Goal: Task Accomplishment & Management: Manage account settings

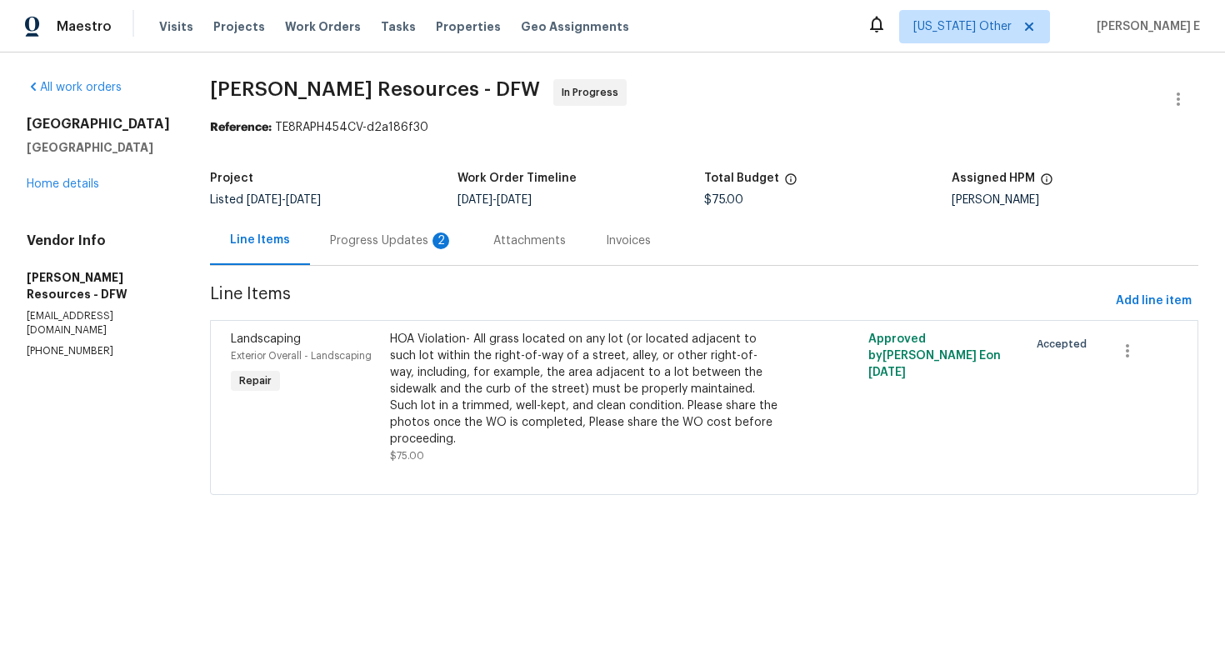
click at [417, 251] on div "Progress Updates 2" at bounding box center [391, 240] width 163 height 49
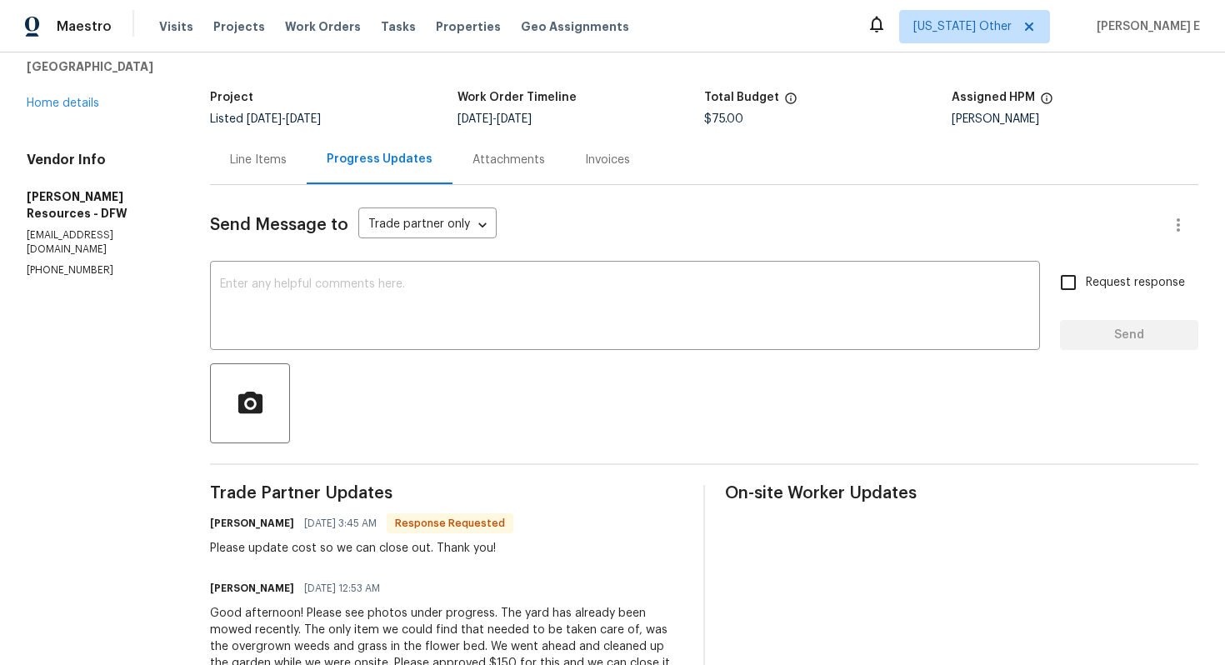
scroll to position [79, 0]
click at [276, 165] on div "Line Items" at bounding box center [258, 161] width 57 height 17
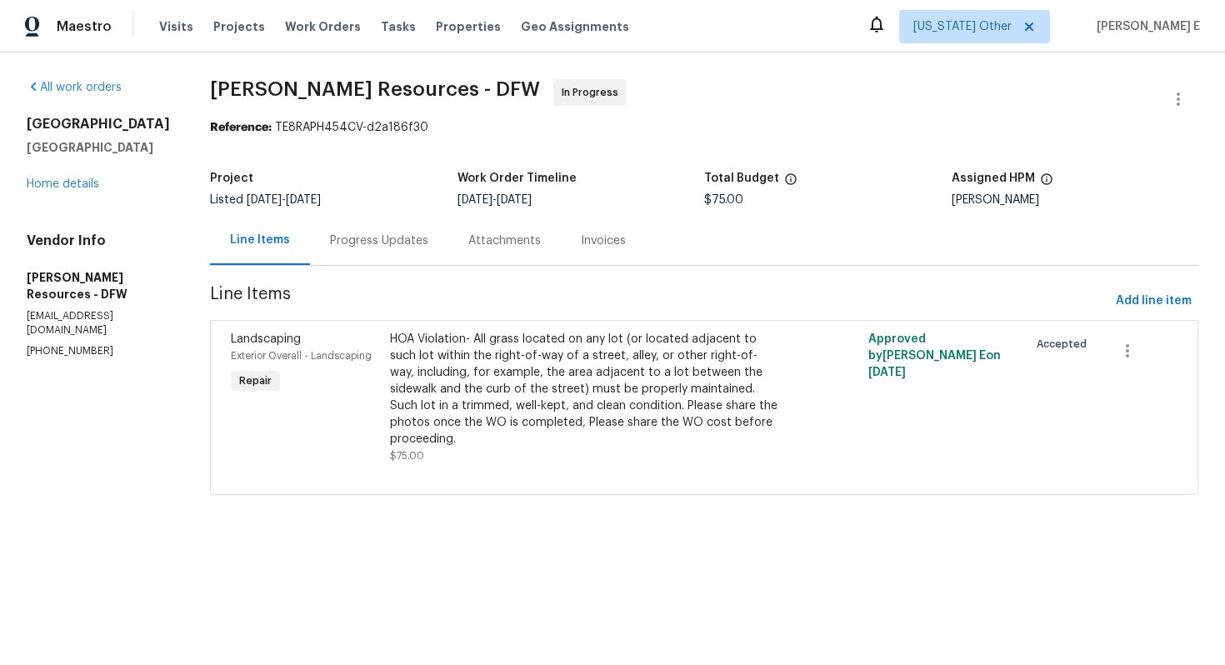
click at [678, 392] on div "HOA Violation- All grass located on any lot (or located adjacent to such lot wi…" at bounding box center [584, 389] width 388 height 117
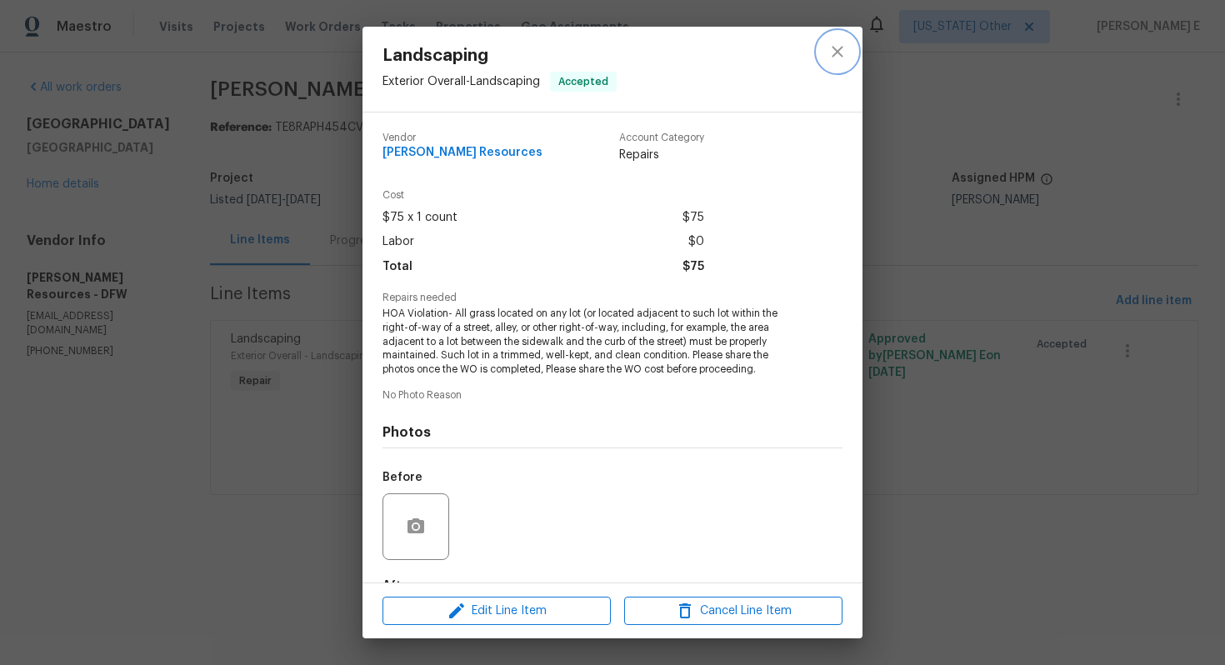
click at [839, 52] on icon "close" at bounding box center [837, 52] width 20 height 20
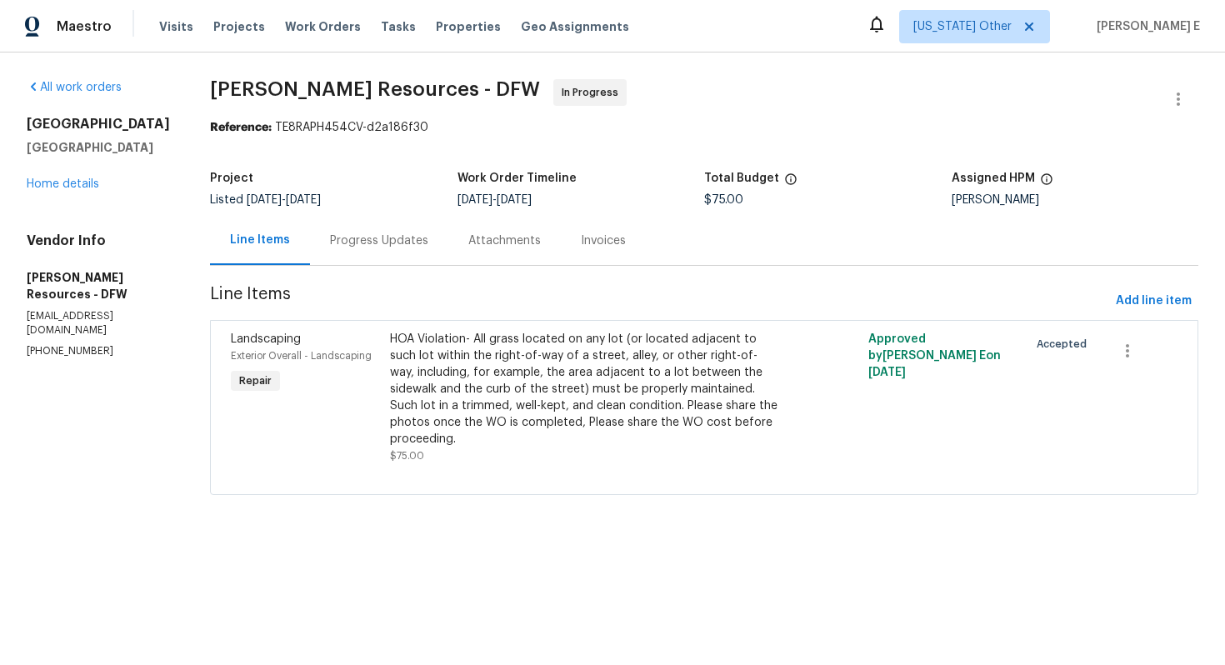
click at [391, 247] on div "Progress Updates" at bounding box center [379, 240] width 98 height 17
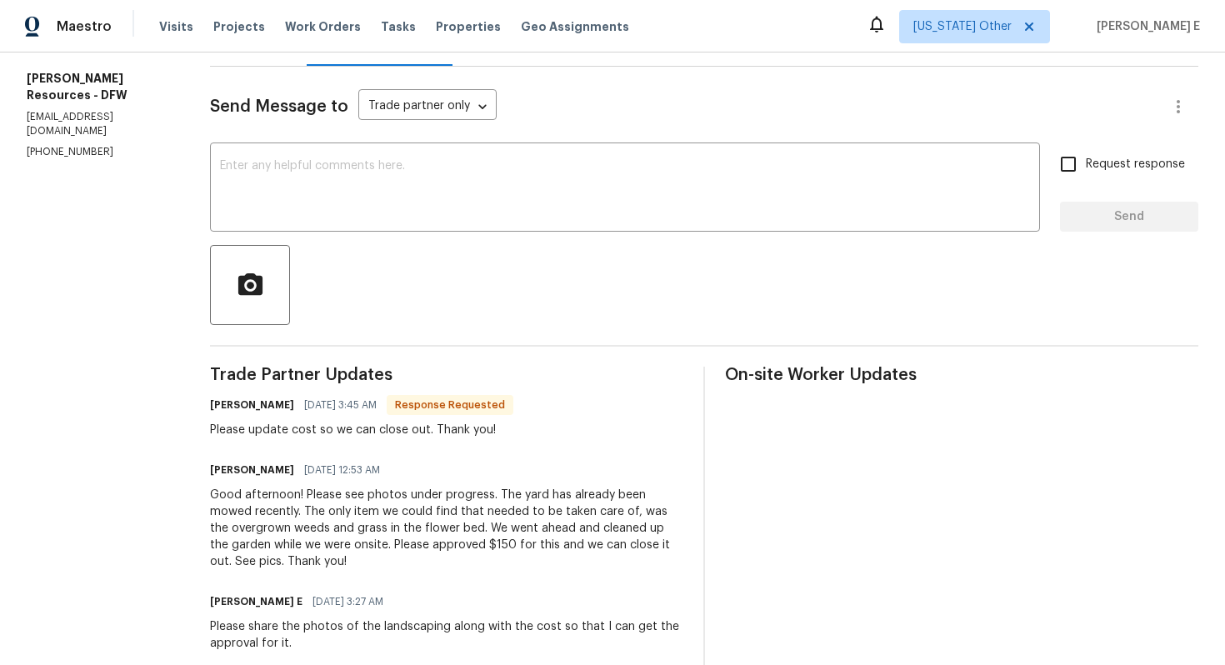
scroll to position [179, 0]
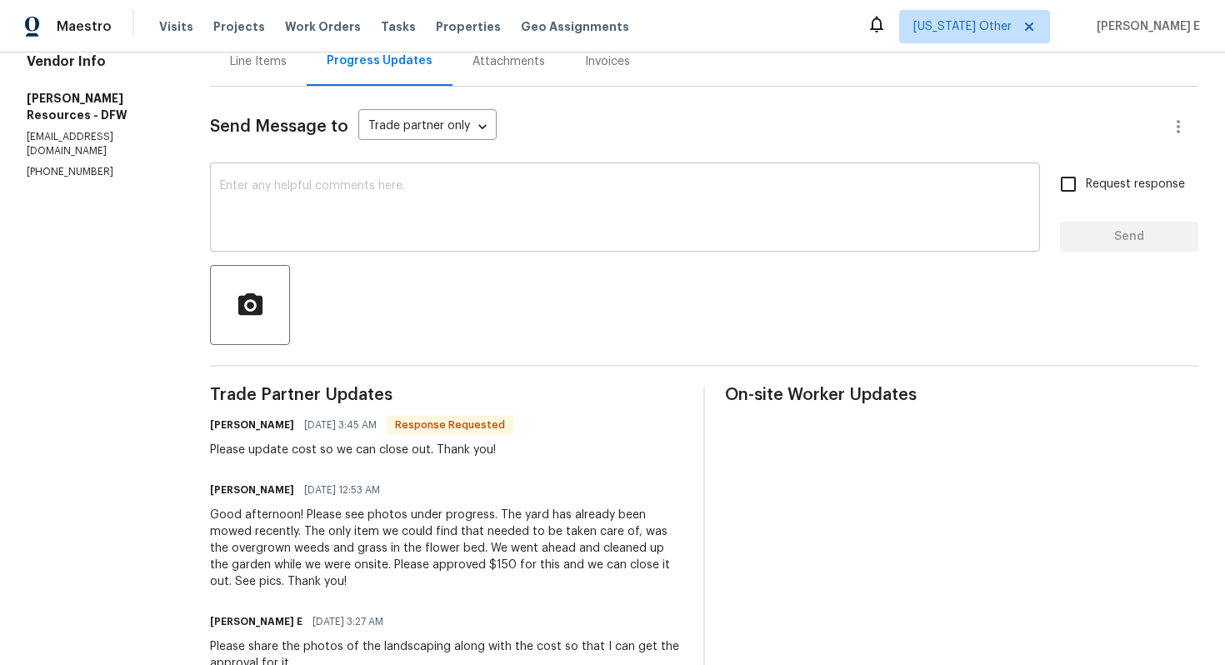
click at [357, 192] on textarea at bounding box center [625, 209] width 810 height 58
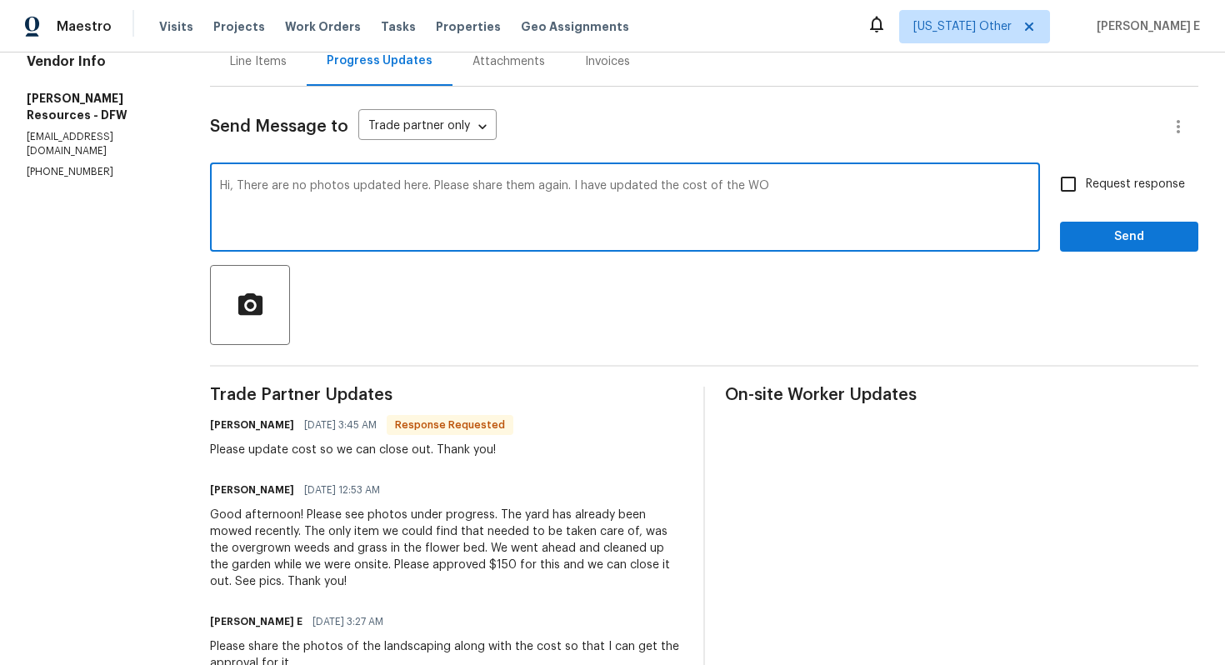
type textarea "Hi, There are no photos updated here. Please share them again. I have updated t…"
click at [1071, 188] on input "Request response" at bounding box center [1068, 184] width 35 height 35
checkbox input "true"
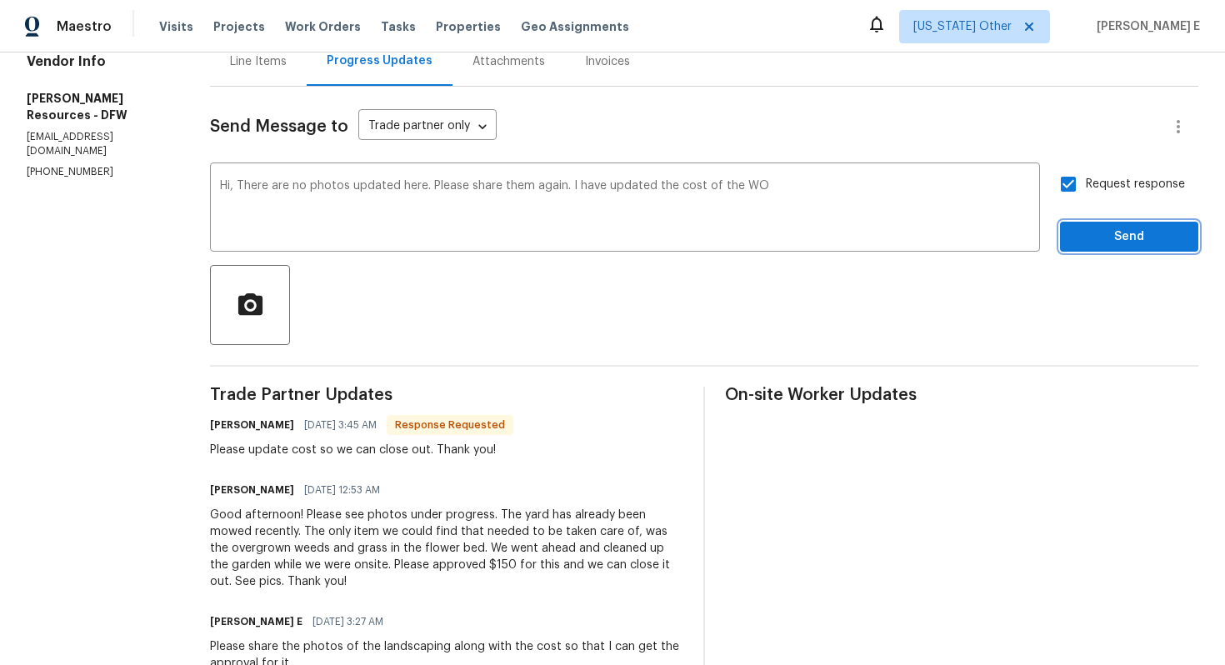
click at [1141, 237] on span "Send" at bounding box center [1129, 237] width 112 height 21
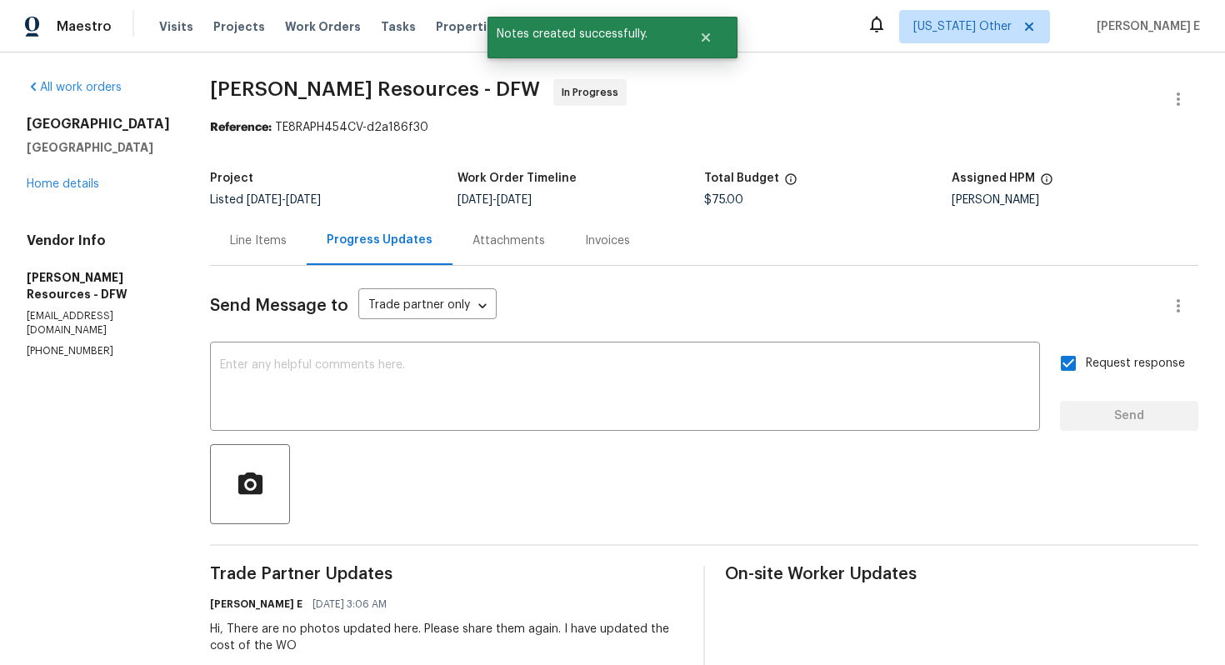
click at [287, 240] on div "Line Items" at bounding box center [258, 240] width 57 height 17
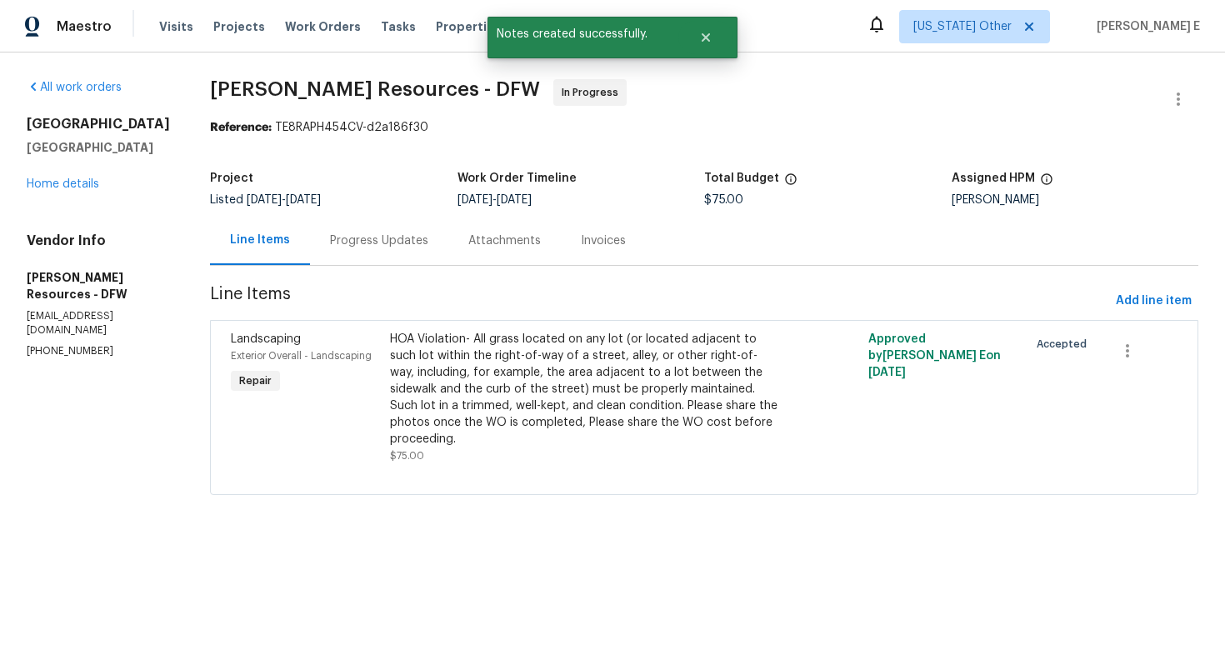
click at [677, 412] on div "HOA Violation- All grass located on any lot (or located adjacent to such lot wi…" at bounding box center [584, 389] width 388 height 117
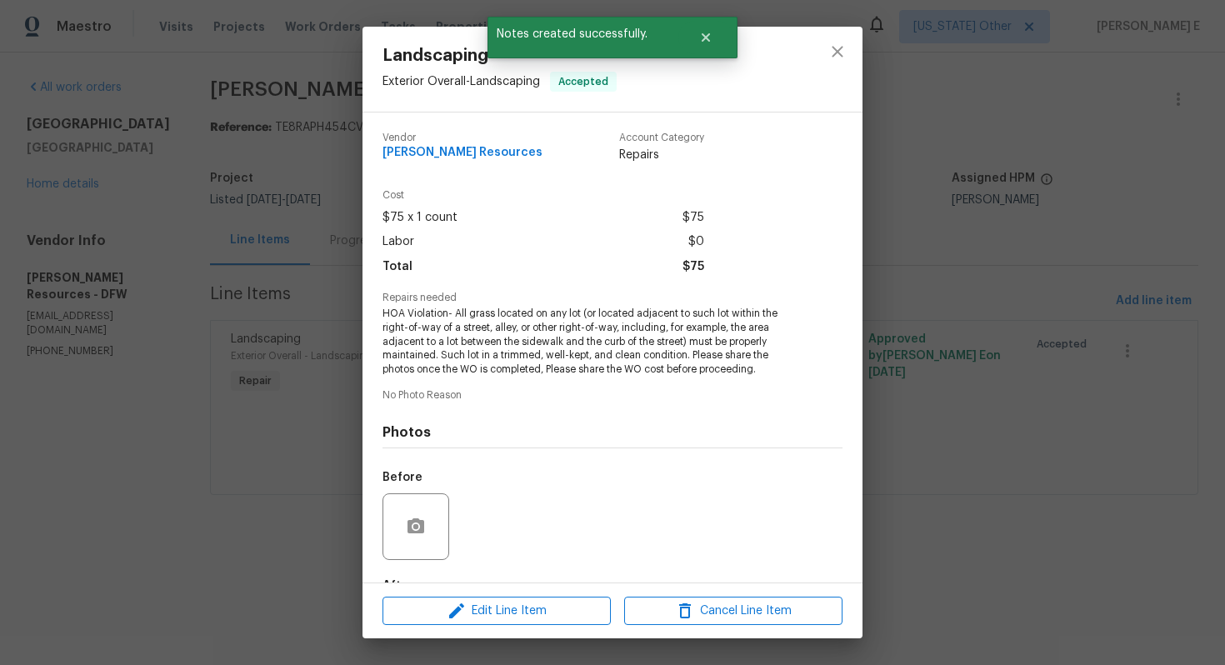
scroll to position [102, 0]
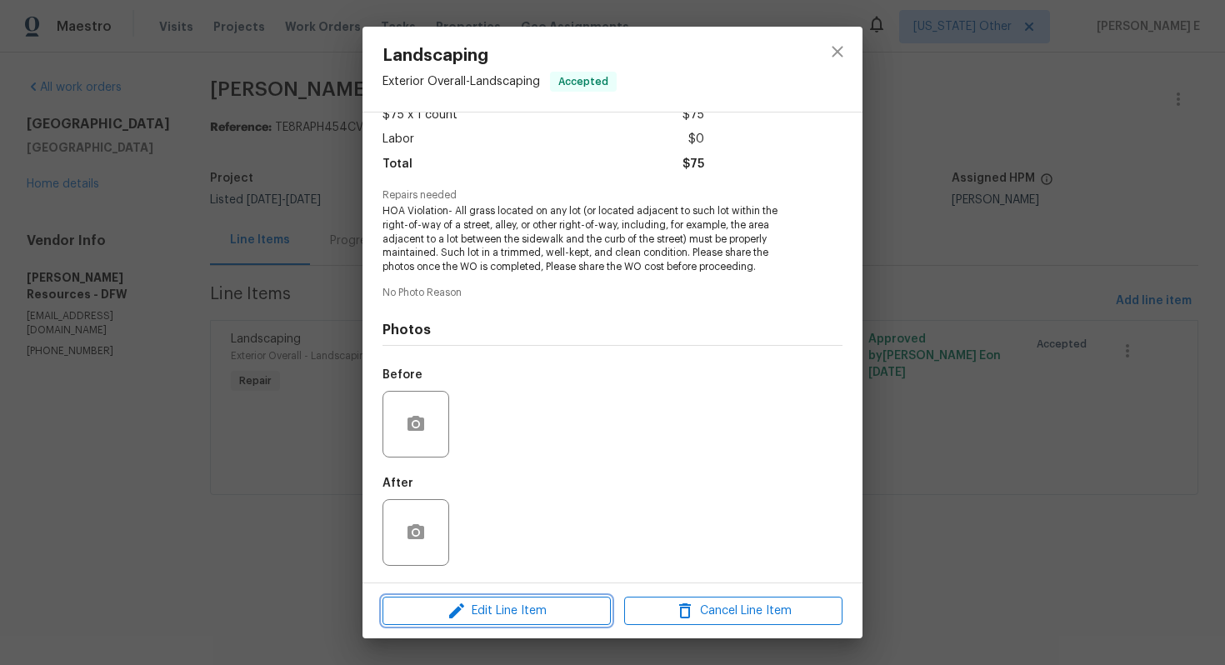
click at [489, 603] on span "Edit Line Item" at bounding box center [496, 611] width 218 height 21
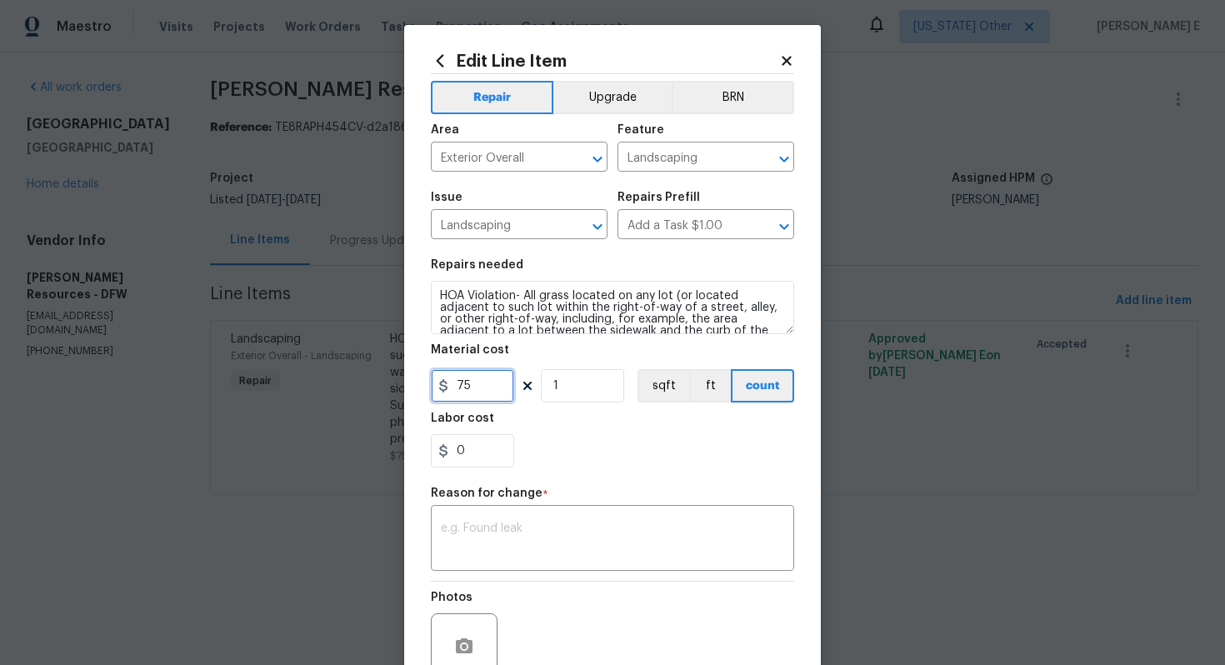
click at [478, 392] on input "75" at bounding box center [472, 385] width 83 height 33
type input "150"
click at [517, 540] on textarea at bounding box center [612, 539] width 343 height 35
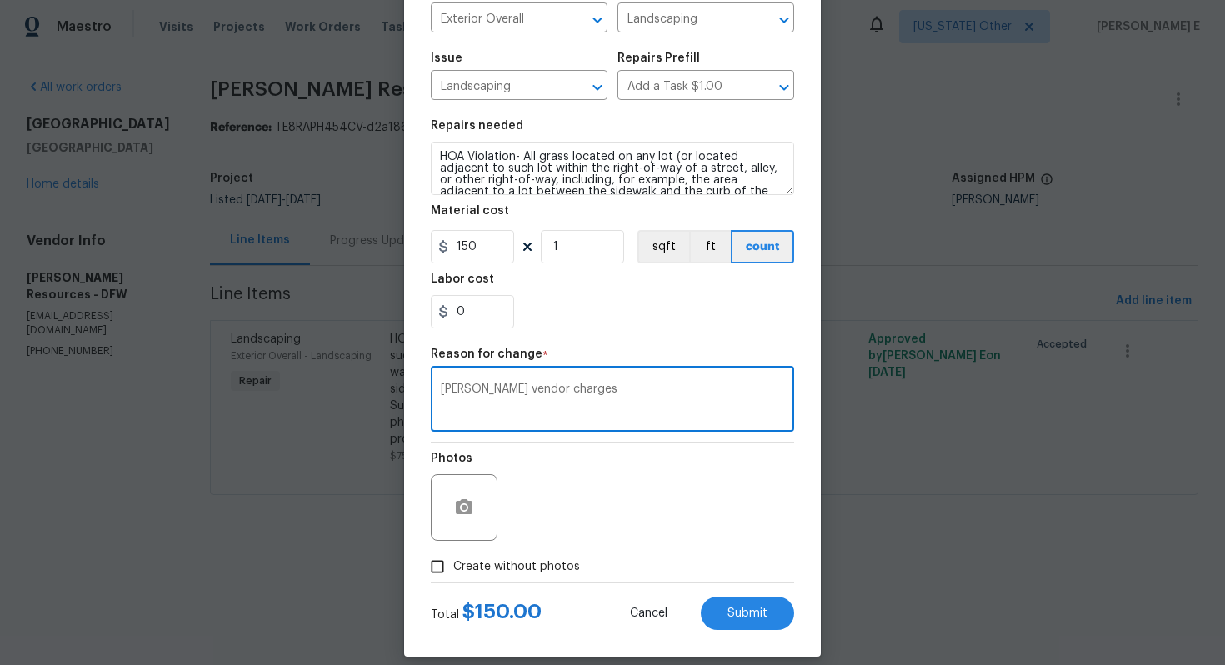
scroll to position [157, 0]
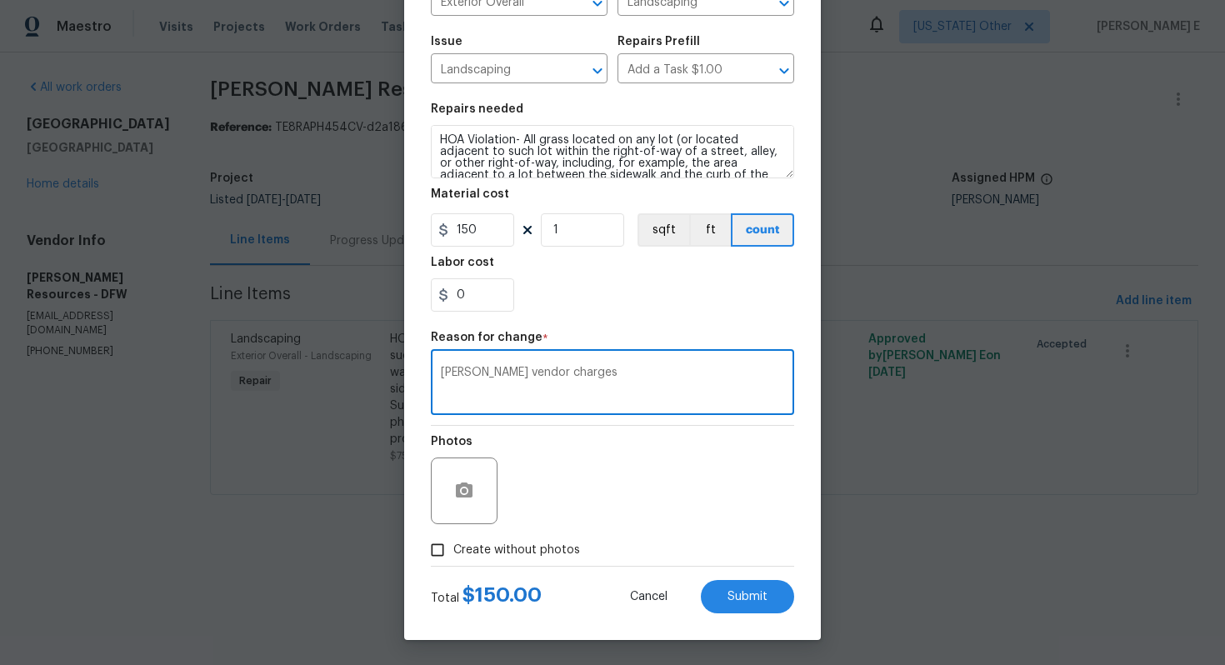
type textarea "[PERSON_NAME] vendor charges"
click at [439, 549] on input "Create without photos" at bounding box center [438, 550] width 32 height 32
checkbox input "true"
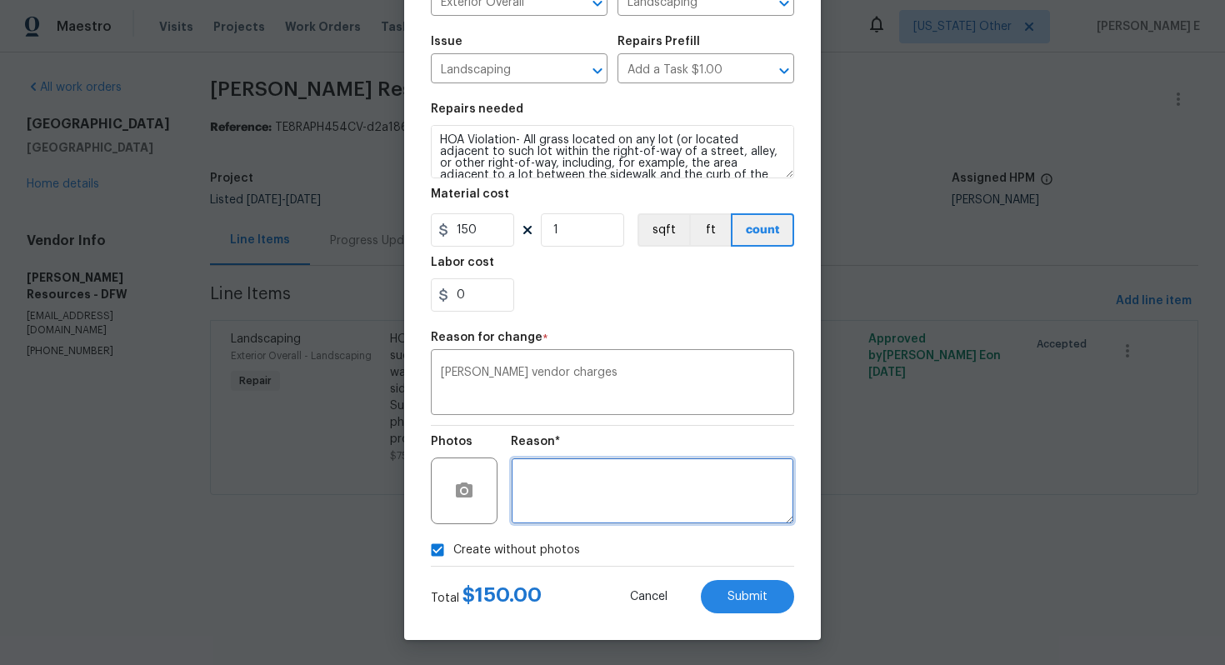
click at [582, 477] on textarea at bounding box center [652, 490] width 283 height 67
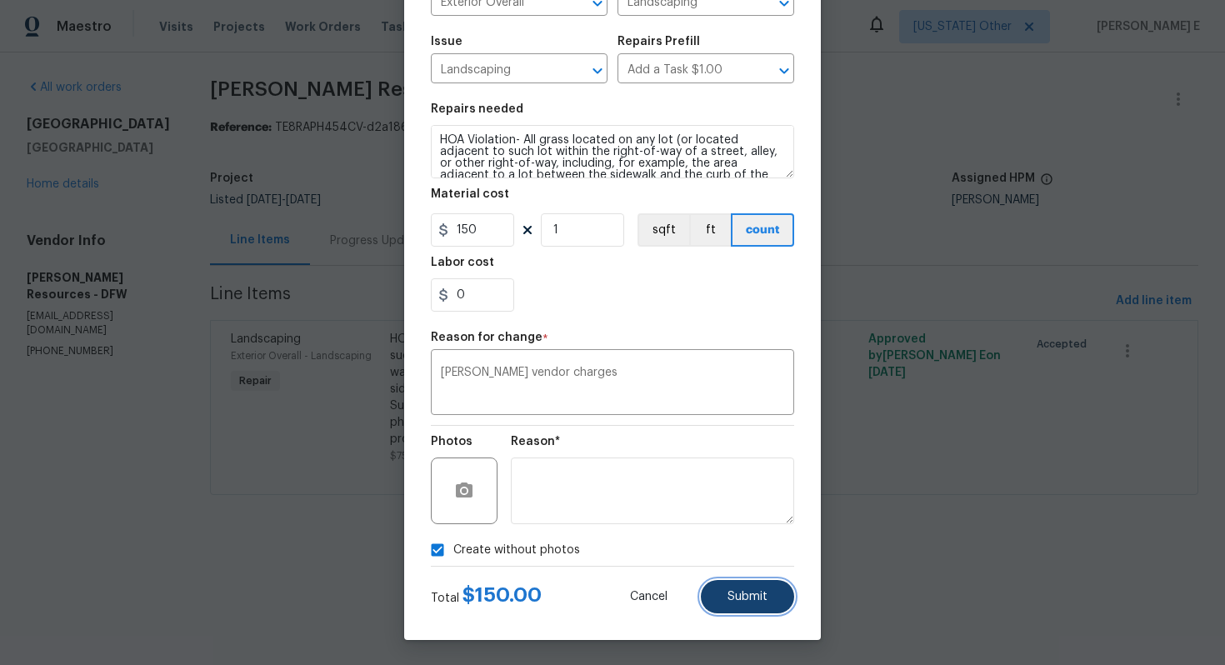
click at [773, 583] on button "Submit" at bounding box center [747, 596] width 93 height 33
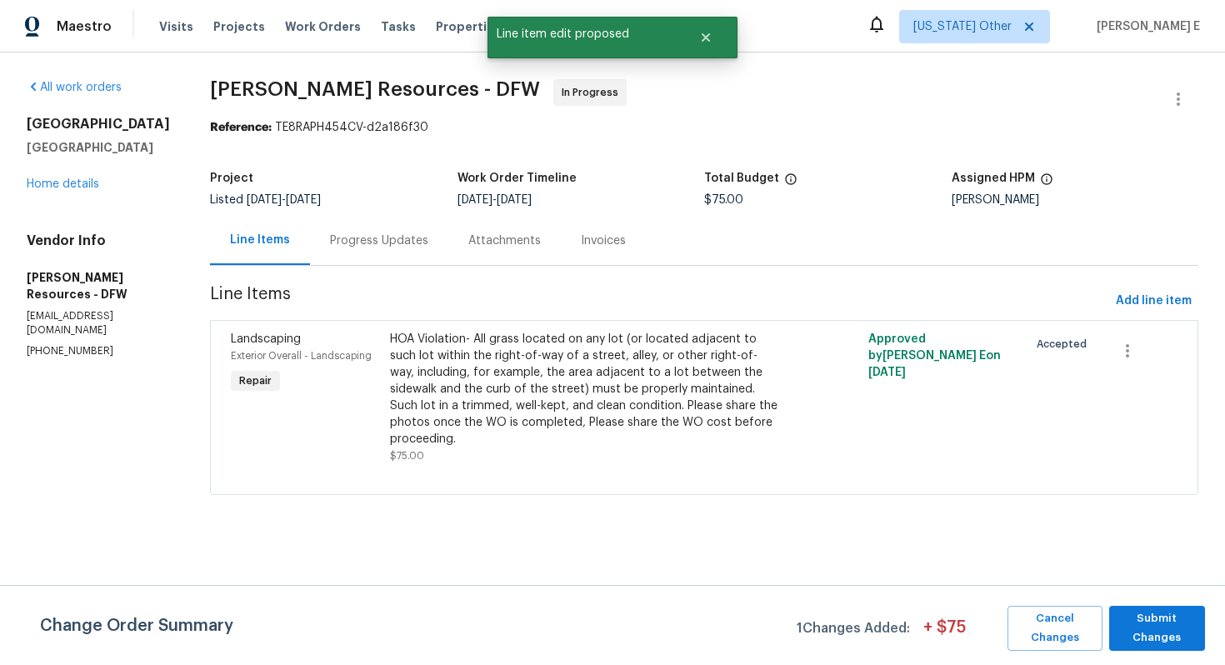
scroll to position [0, 0]
click at [1136, 622] on span "Submit Changes" at bounding box center [1156, 628] width 79 height 38
